Goal: Find specific page/section: Find specific page/section

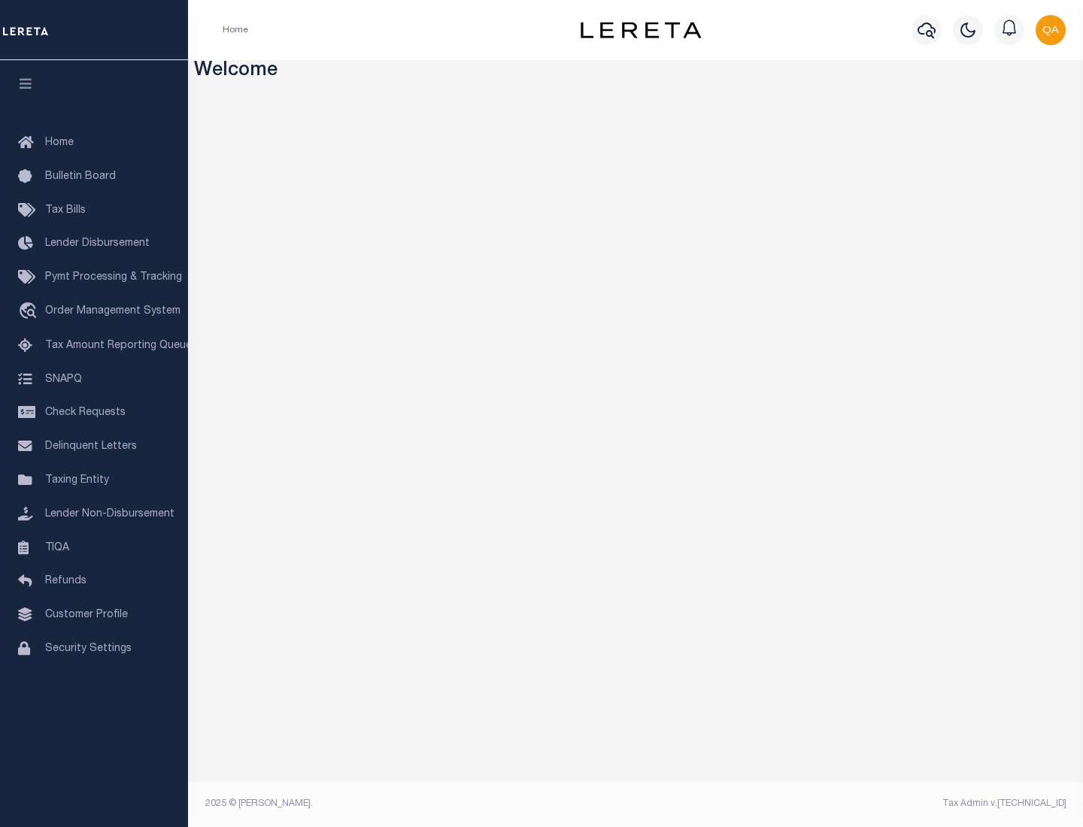
click at [94, 413] on span "Check Requests" at bounding box center [85, 413] width 80 height 11
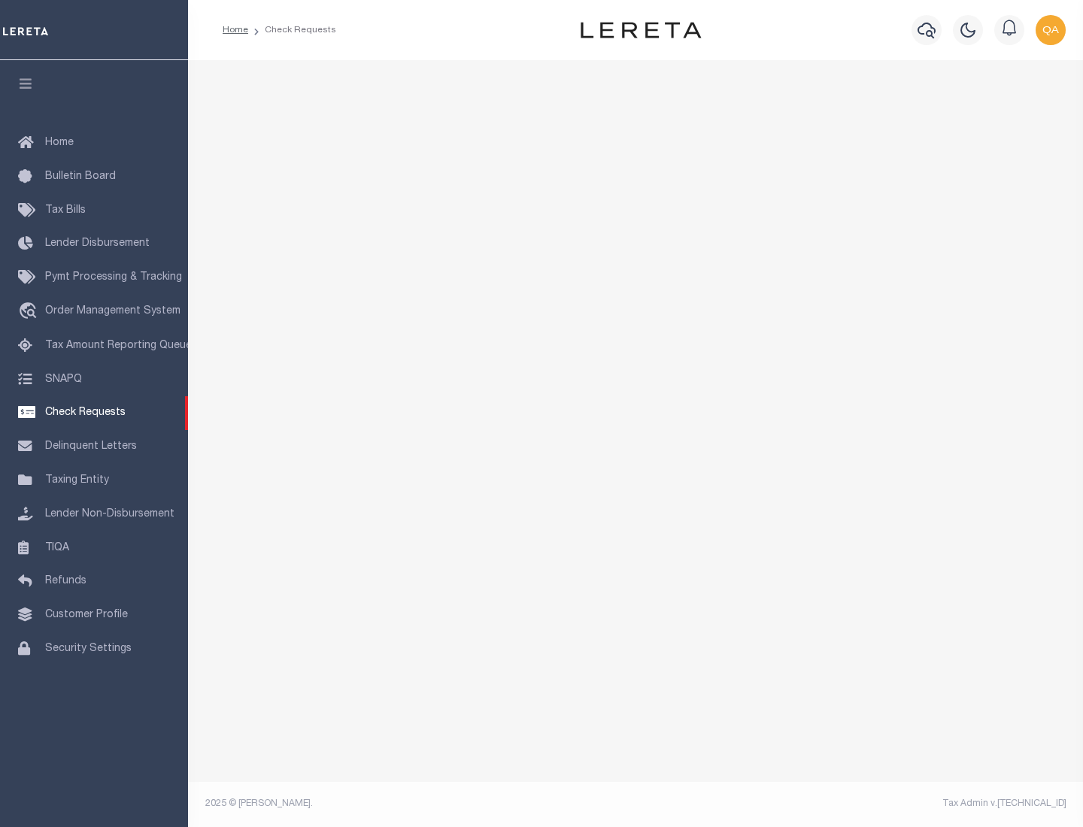
select select "50"
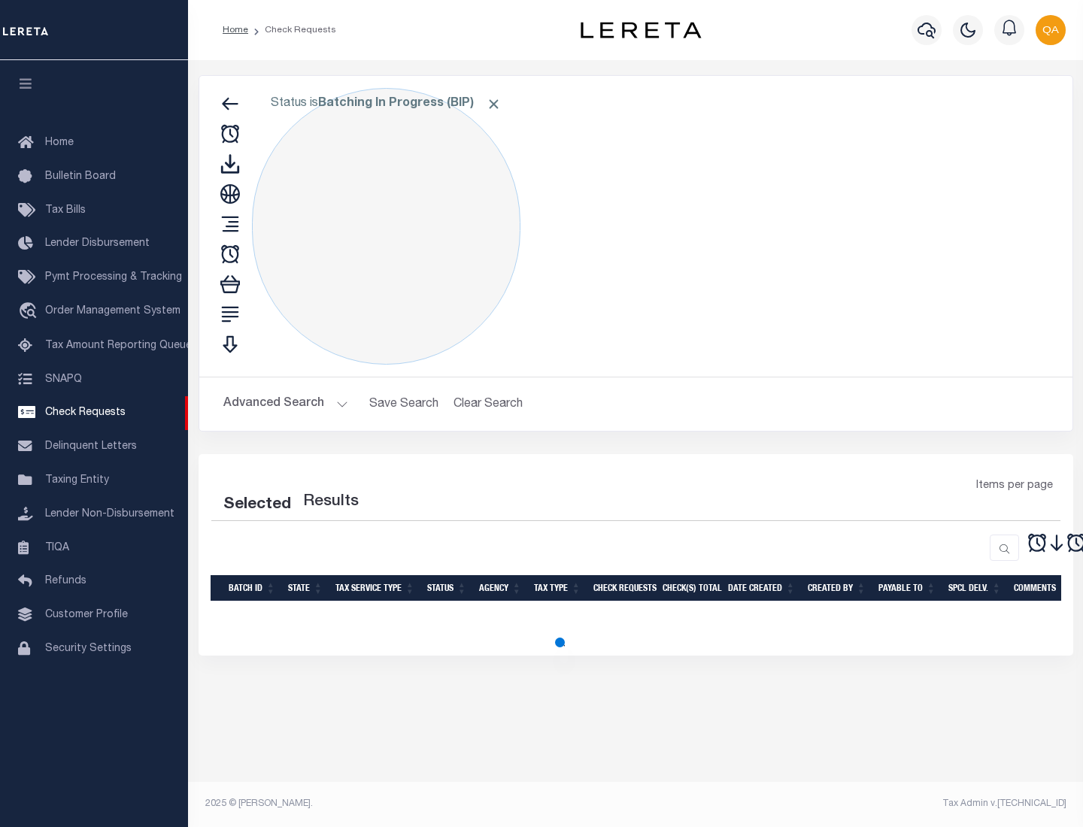
select select "50"
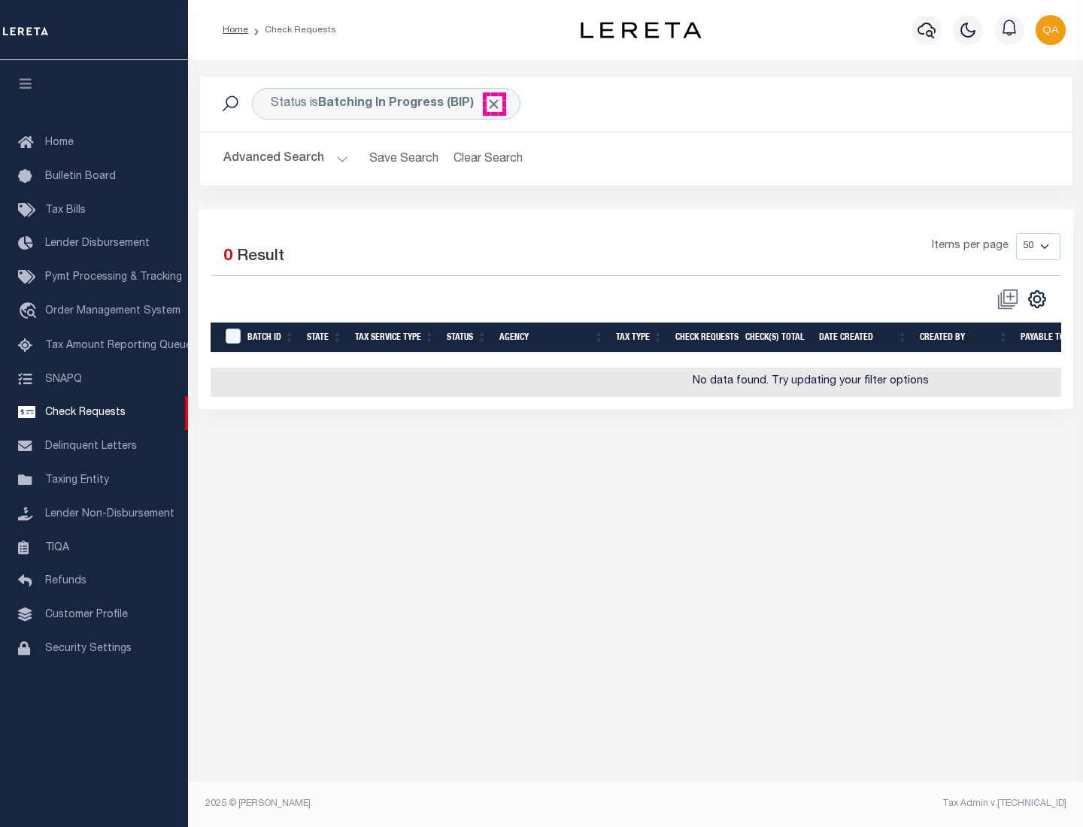
click at [494, 104] on span "Click to Remove" at bounding box center [494, 104] width 16 height 16
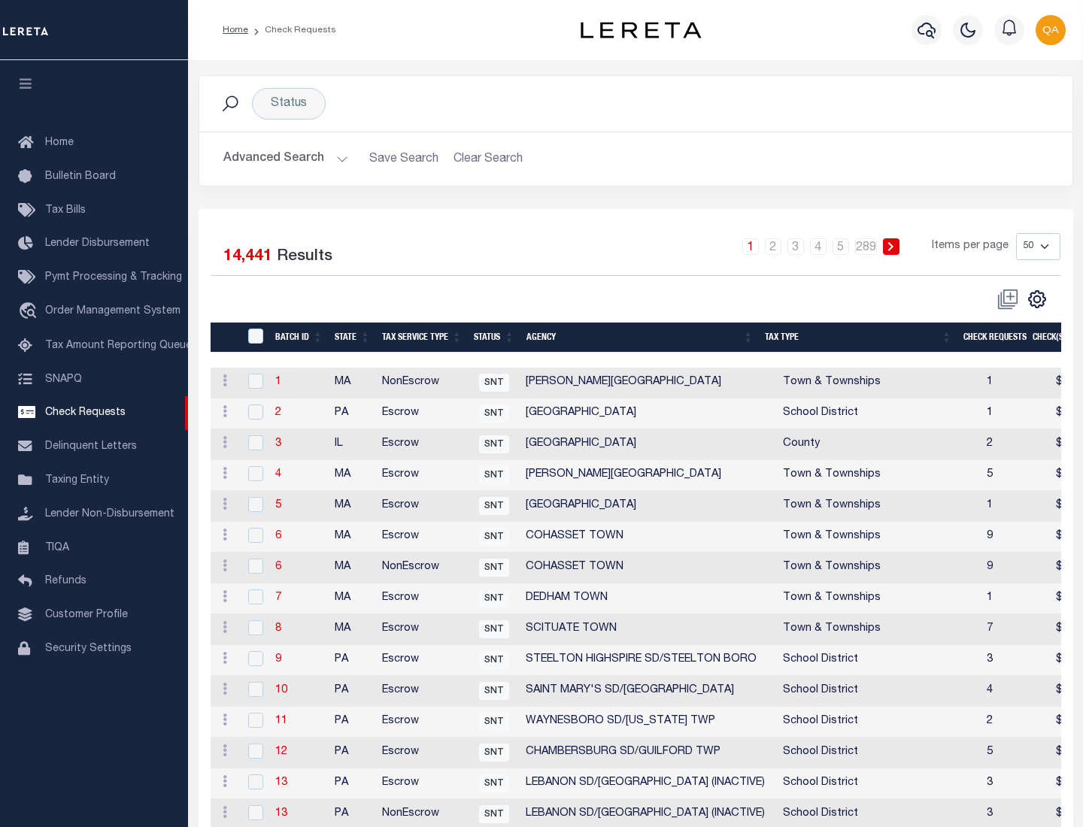
scroll to position [725, 0]
